Goal: Task Accomplishment & Management: Complete application form

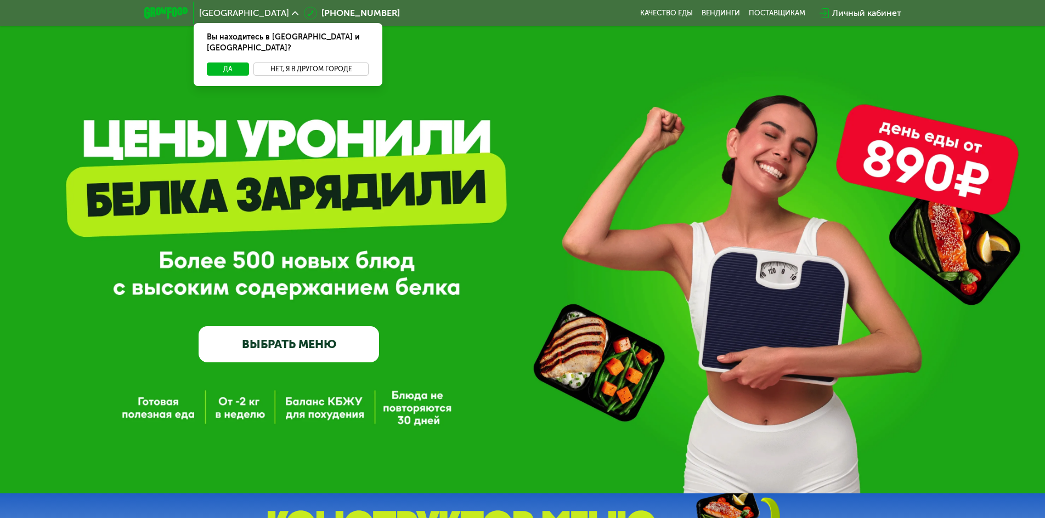
click at [306, 63] on button "Нет, я в другом городе" at bounding box center [311, 69] width 116 height 13
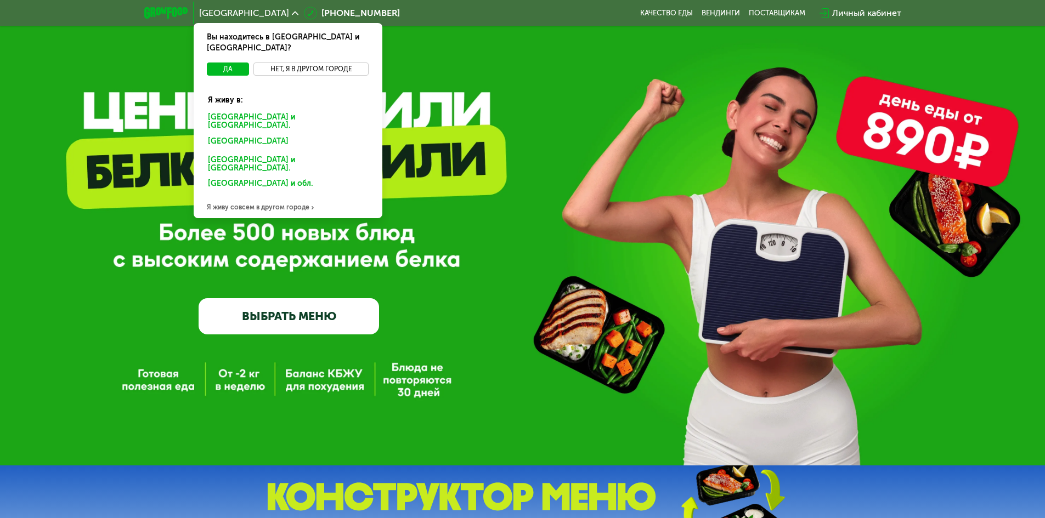
scroll to position [55, 0]
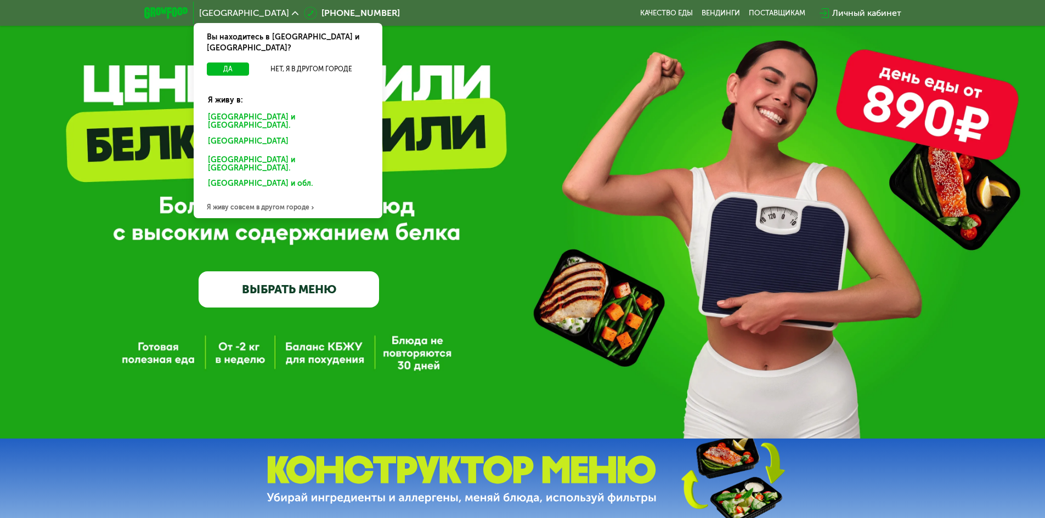
click at [297, 196] on div "Я живу совсем в другом городе" at bounding box center [288, 207] width 189 height 22
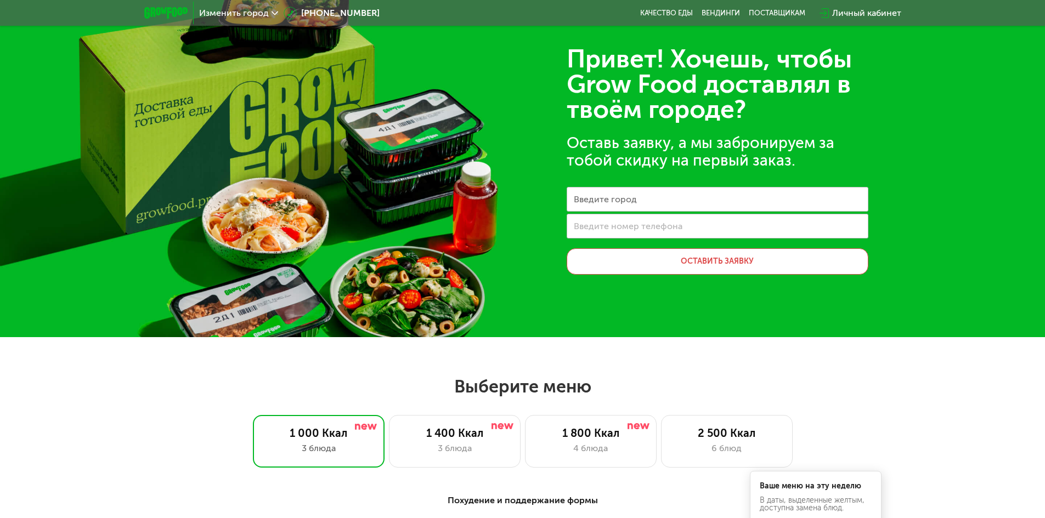
scroll to position [0, 0]
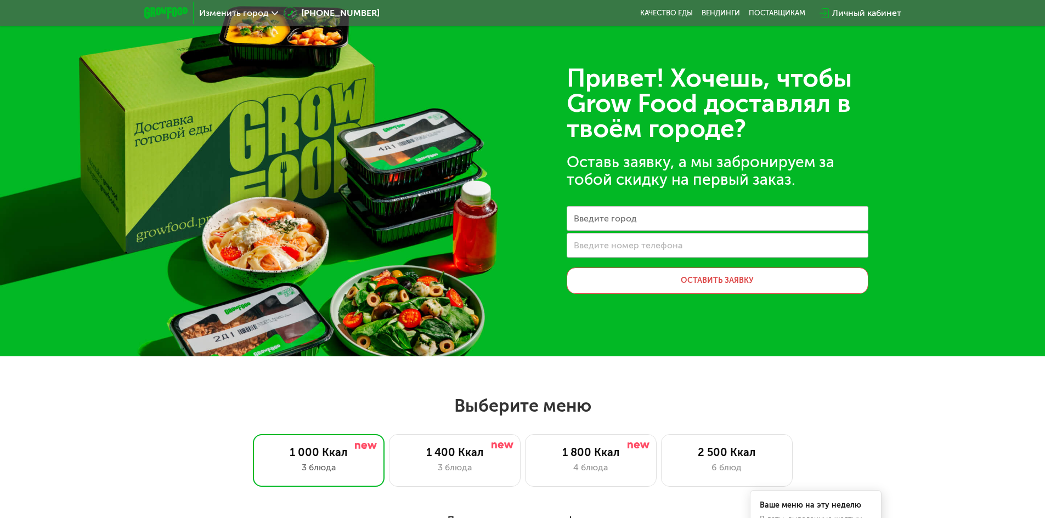
click at [637, 242] on label "Введите номер телефона" at bounding box center [628, 245] width 109 height 6
click at [637, 241] on input "Введите номер телефона" at bounding box center [717, 245] width 302 height 25
click at [637, 225] on input "Введите город" at bounding box center [717, 218] width 302 height 25
type input "**********"
click at [640, 240] on div "Введите номер телефона" at bounding box center [717, 245] width 302 height 25
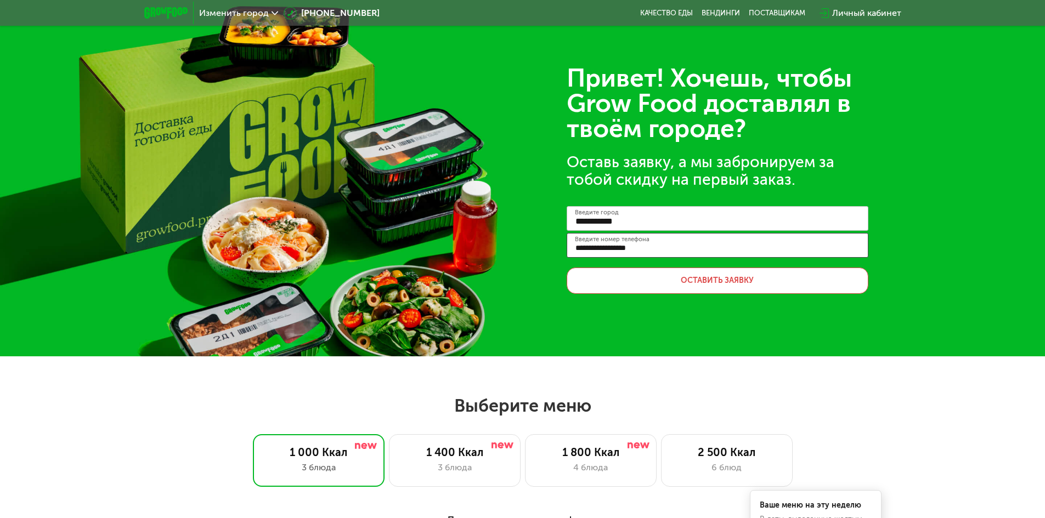
type input "**********"
click at [684, 274] on button "Оставить заявку" at bounding box center [717, 281] width 302 height 26
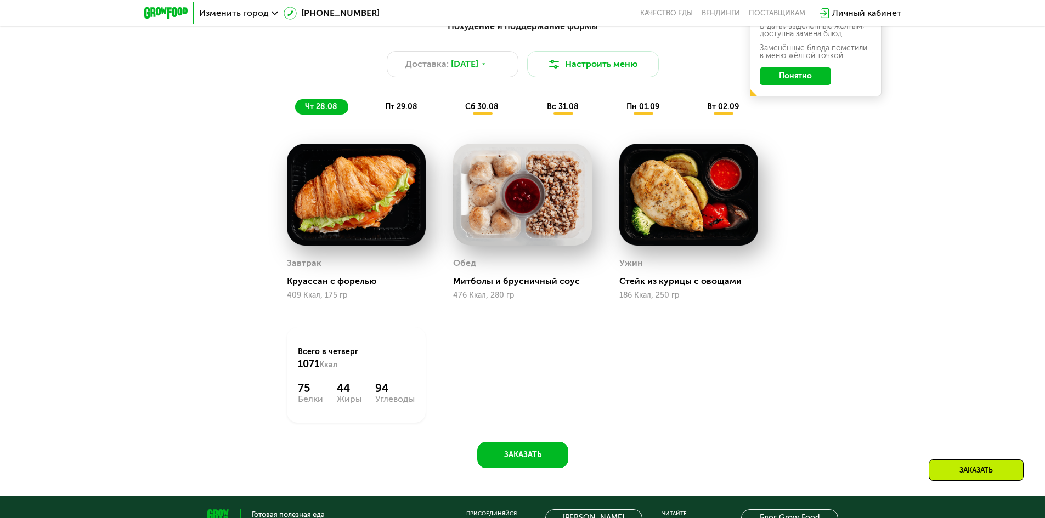
scroll to position [548, 0]
